Goal: Task Accomplishment & Management: Manage account settings

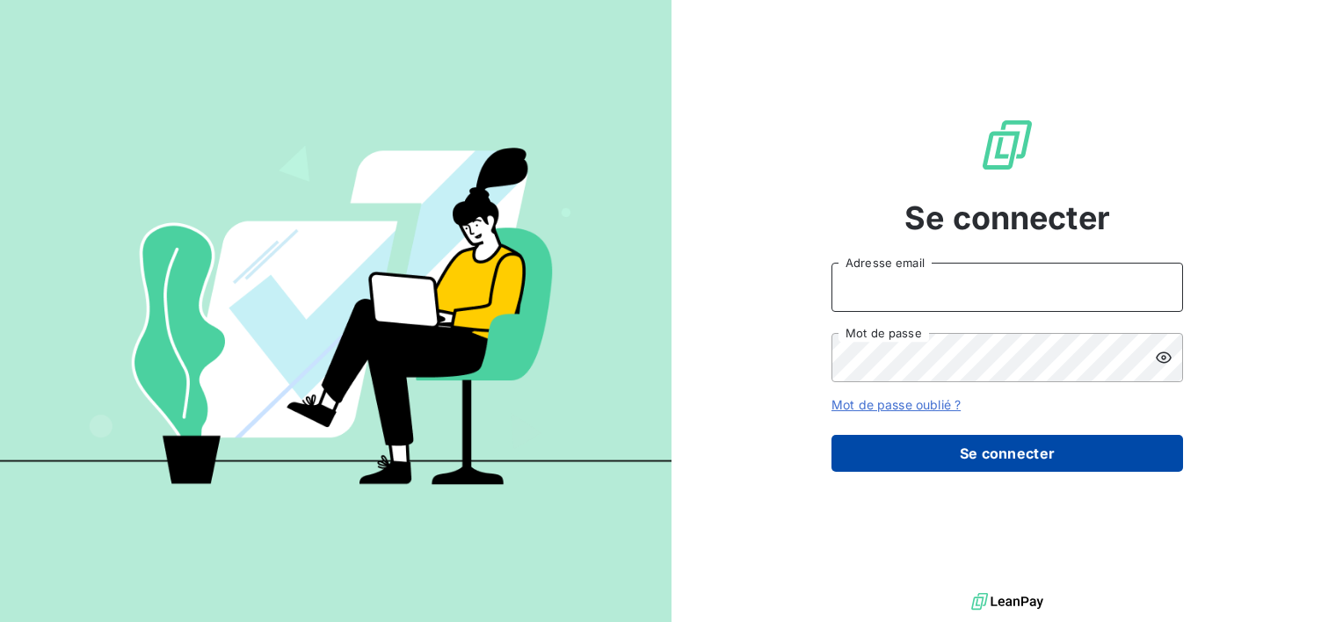
type input "[EMAIL_ADDRESS][DOMAIN_NAME]"
click at [983, 457] on button "Se connecter" at bounding box center [1006, 453] width 351 height 37
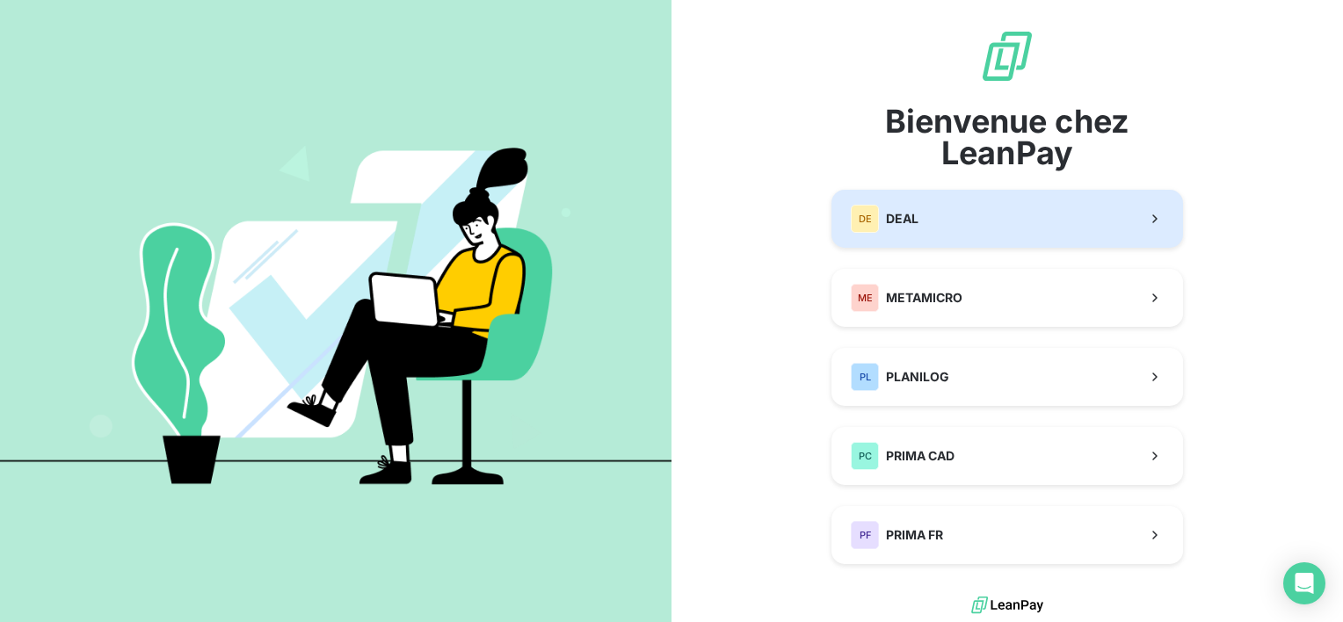
click at [1009, 220] on button "DE DEAL" at bounding box center [1006, 219] width 351 height 58
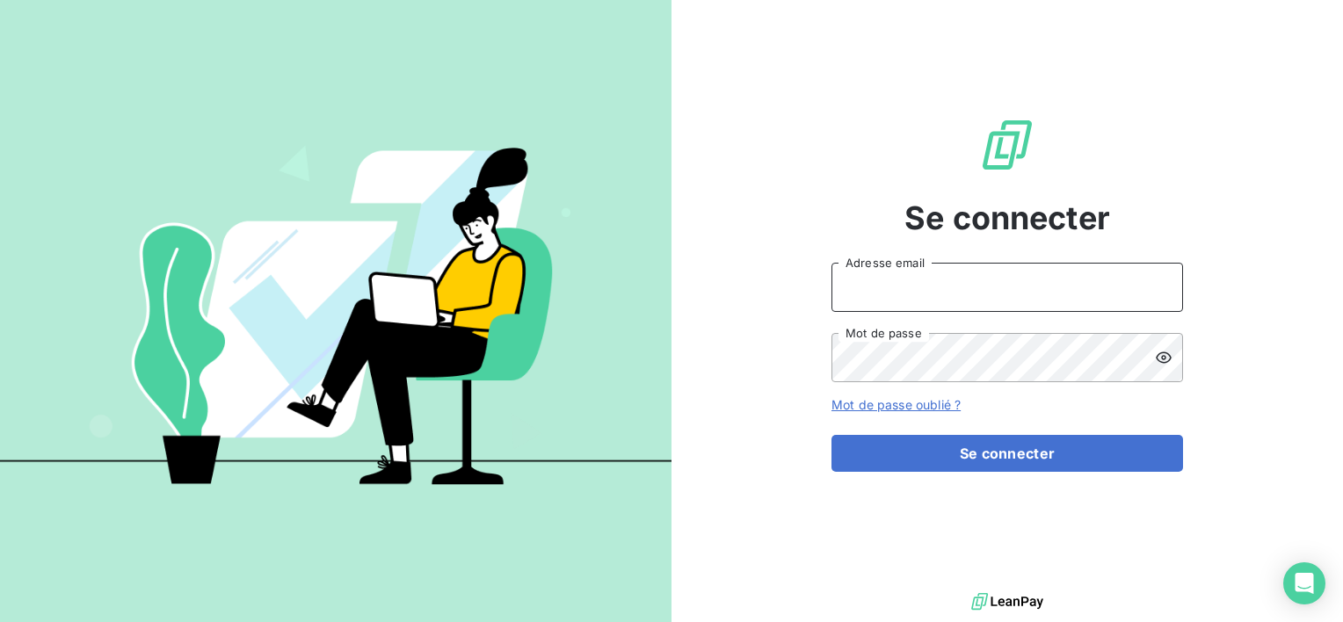
type input "[EMAIL_ADDRESS][DOMAIN_NAME]"
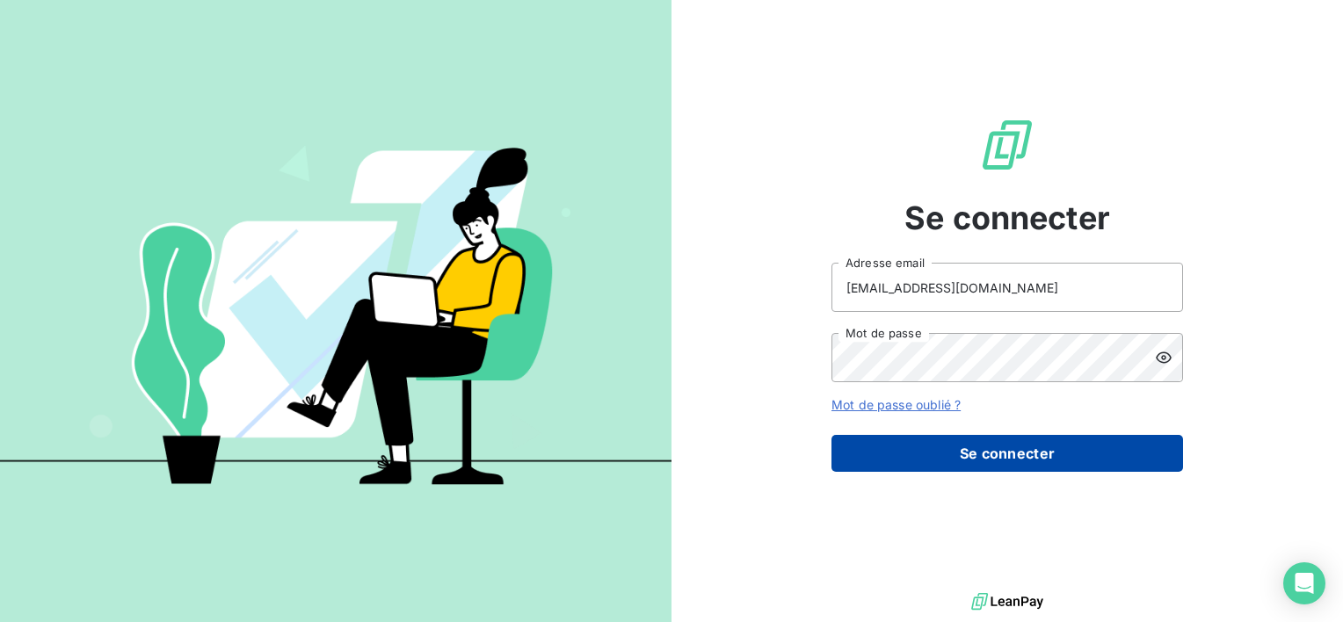
click at [1039, 444] on button "Se connecter" at bounding box center [1006, 453] width 351 height 37
click at [986, 463] on button "Se connecter" at bounding box center [1006, 453] width 351 height 37
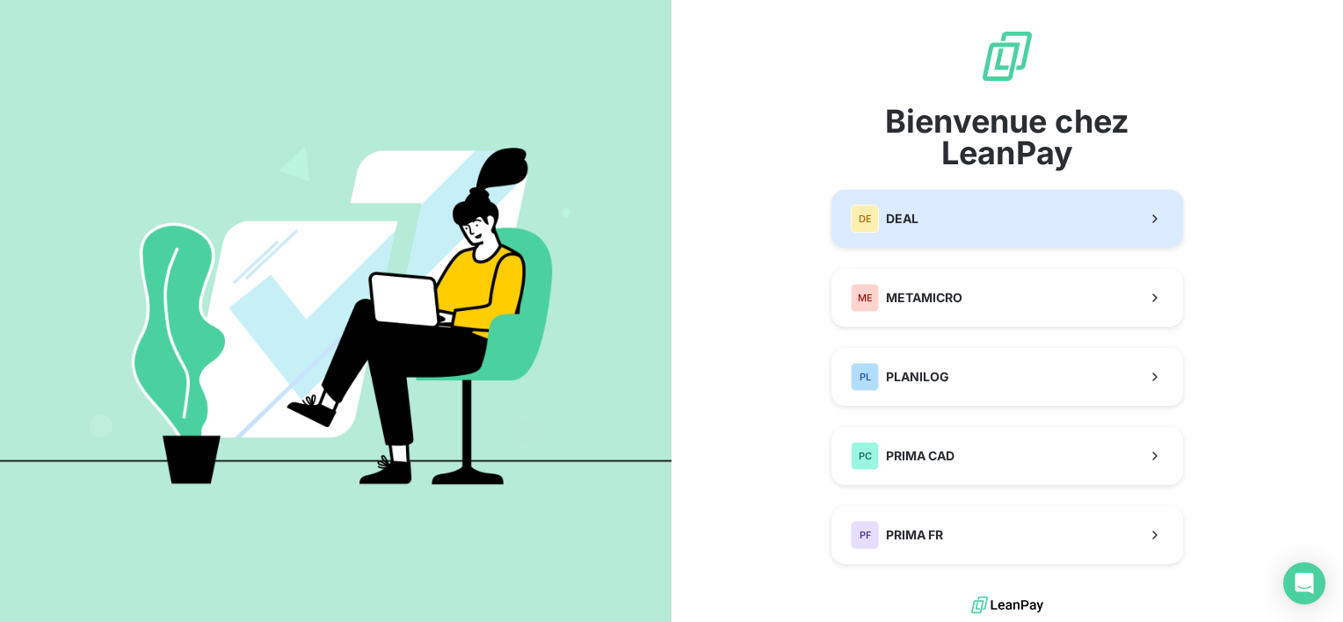
click at [906, 207] on div "DE DEAL" at bounding box center [885, 219] width 68 height 28
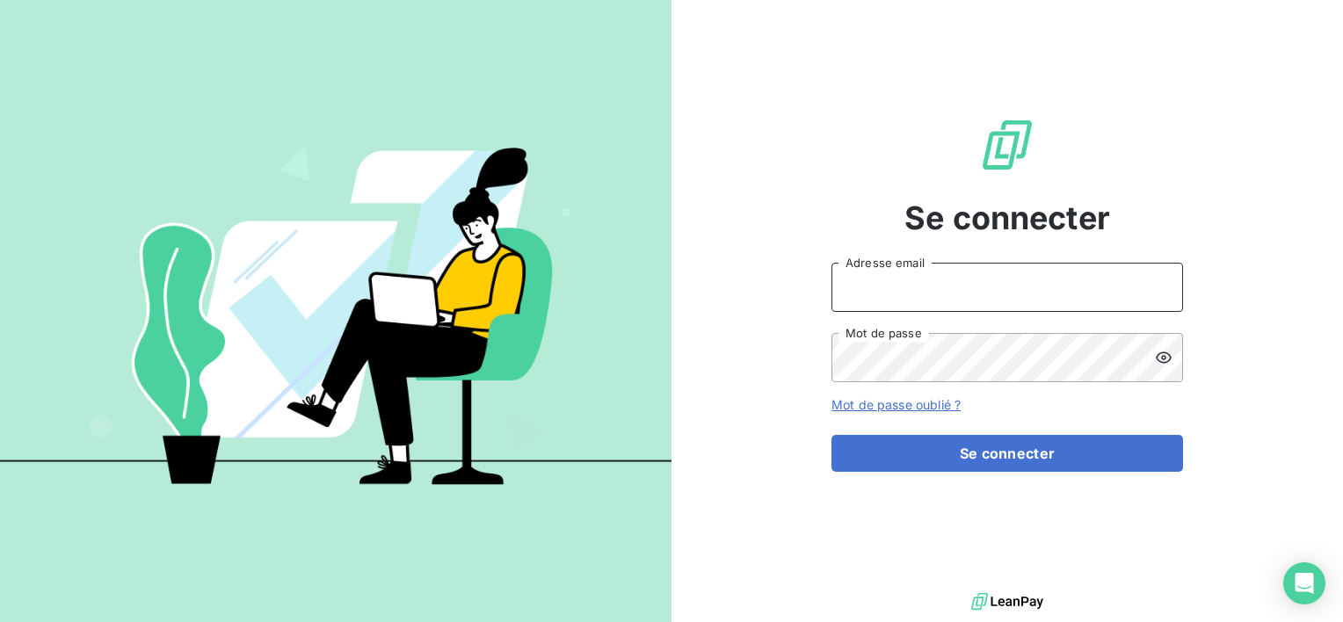
type input "[EMAIL_ADDRESS][DOMAIN_NAME]"
